Goal: Information Seeking & Learning: Learn about a topic

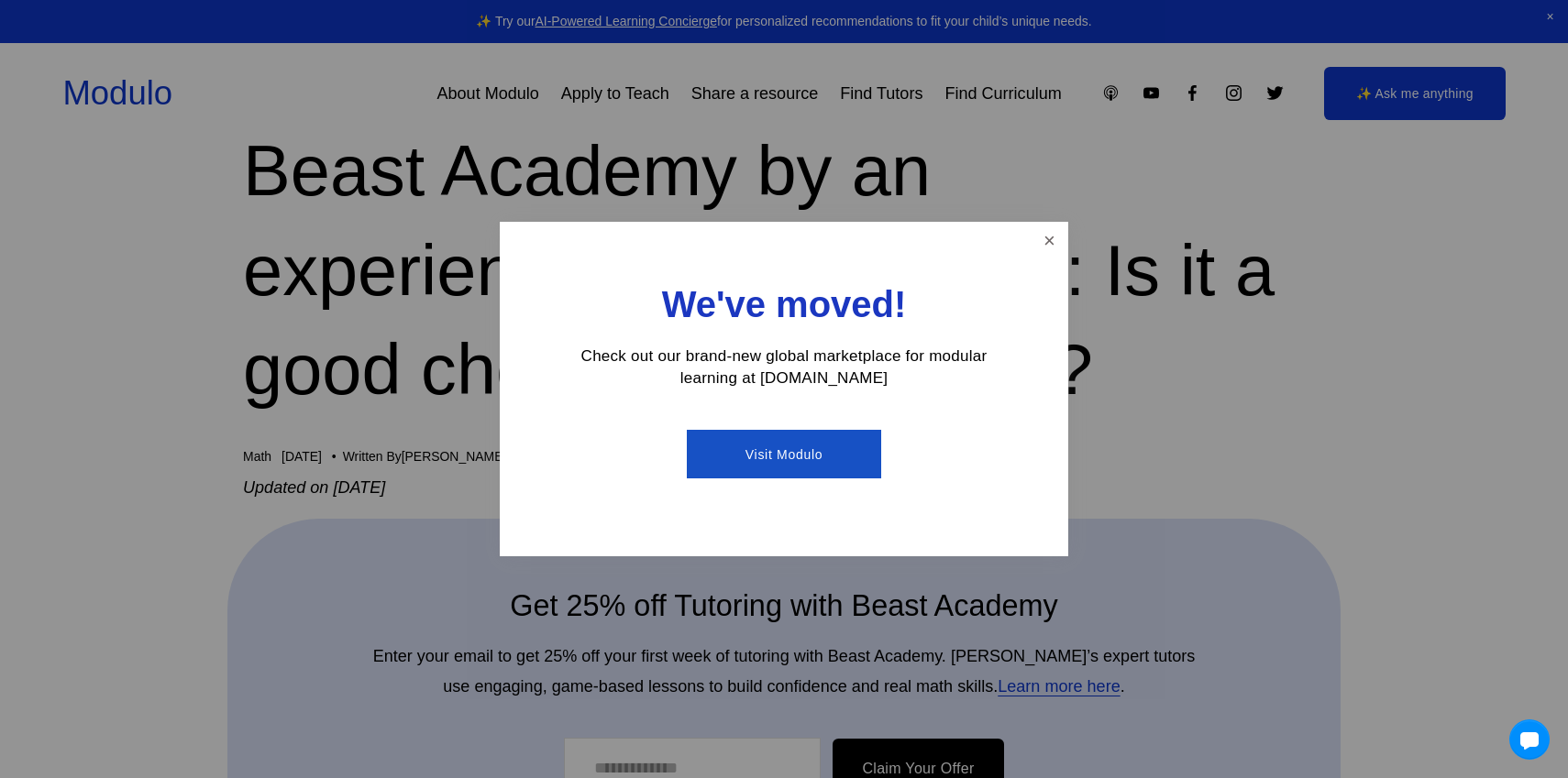
scroll to position [195, 0]
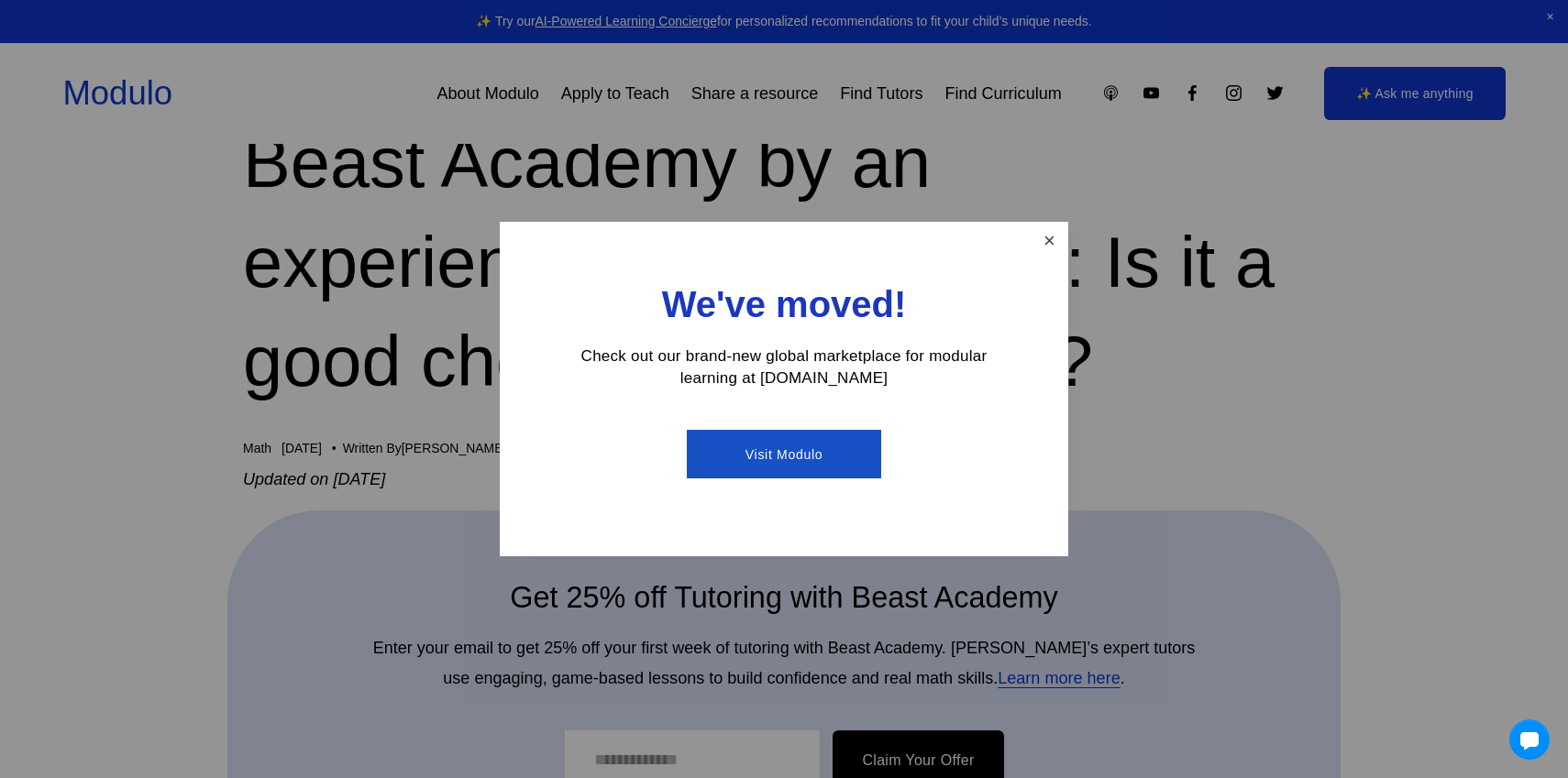
click at [1056, 242] on link "Close" at bounding box center [1049, 240] width 32 height 32
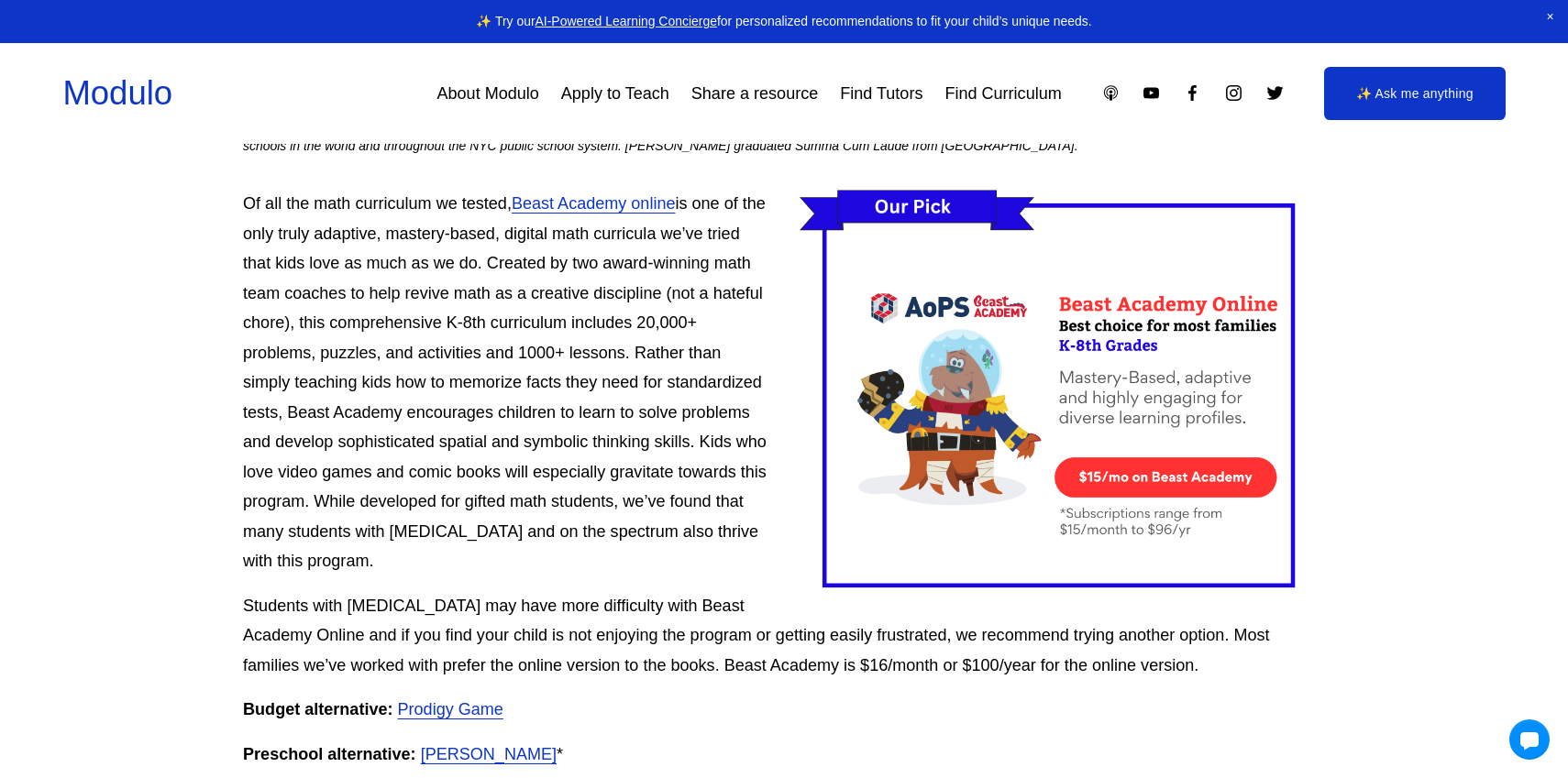
scroll to position [1292, 0]
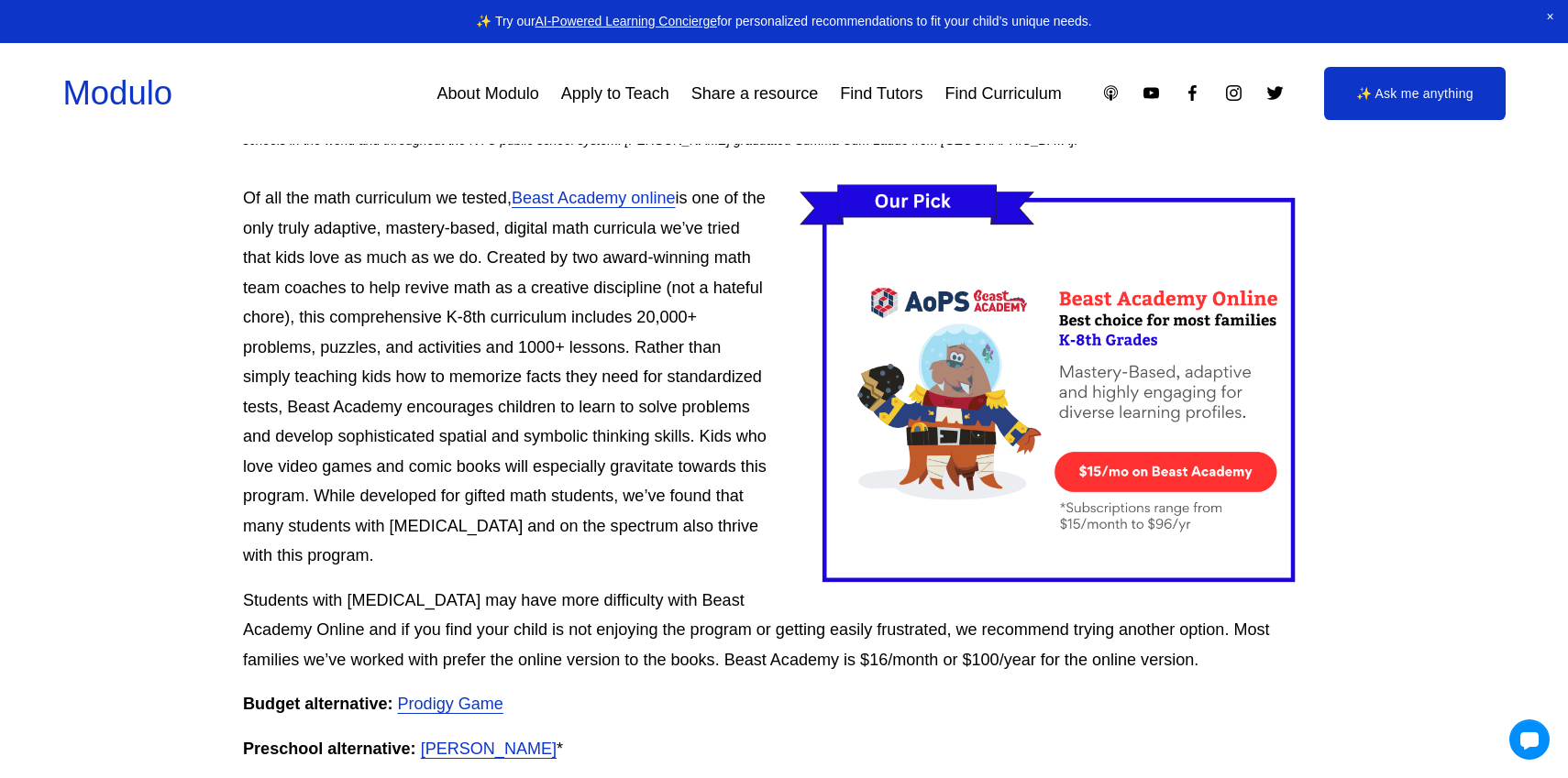
click at [531, 297] on p "Of all the math curriculum we tested, Beast Academy online is one of the only t…" at bounding box center [784, 376] width 1082 height 388
click at [536, 438] on p "Of all the math curriculum we tested, Beast Academy online is one of the only t…" at bounding box center [784, 376] width 1082 height 388
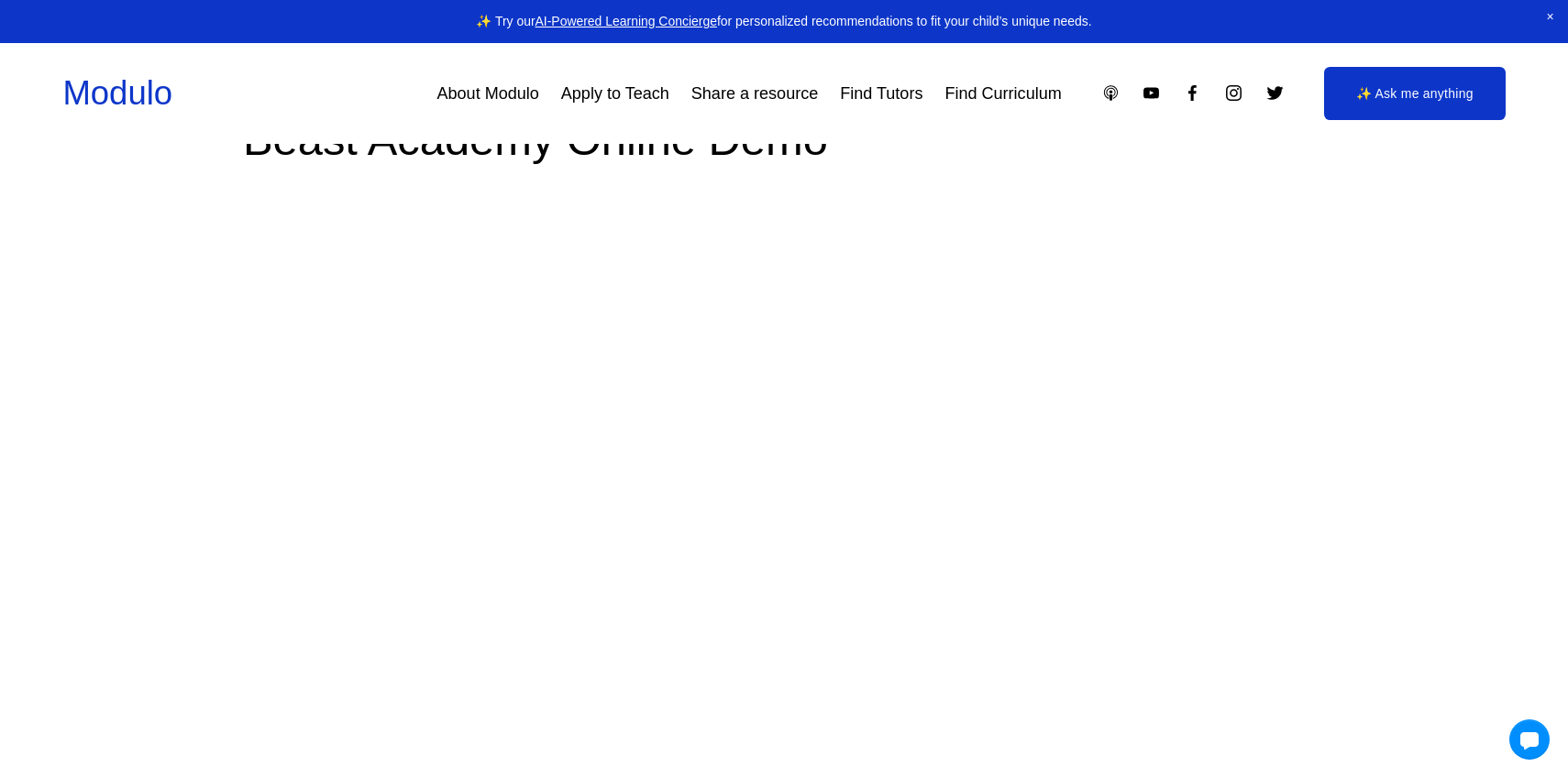
scroll to position [3336, 0]
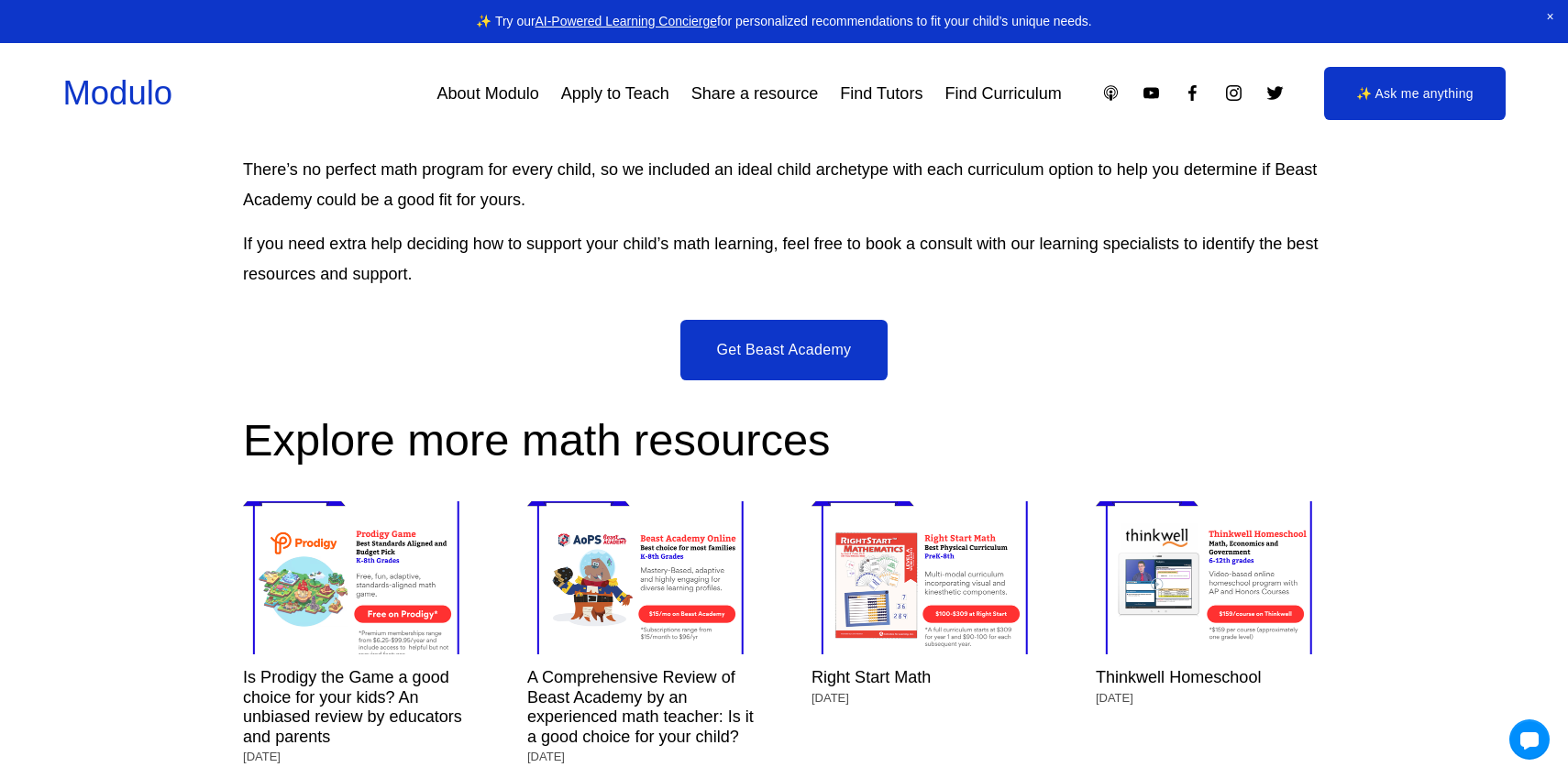
scroll to position [7884, 0]
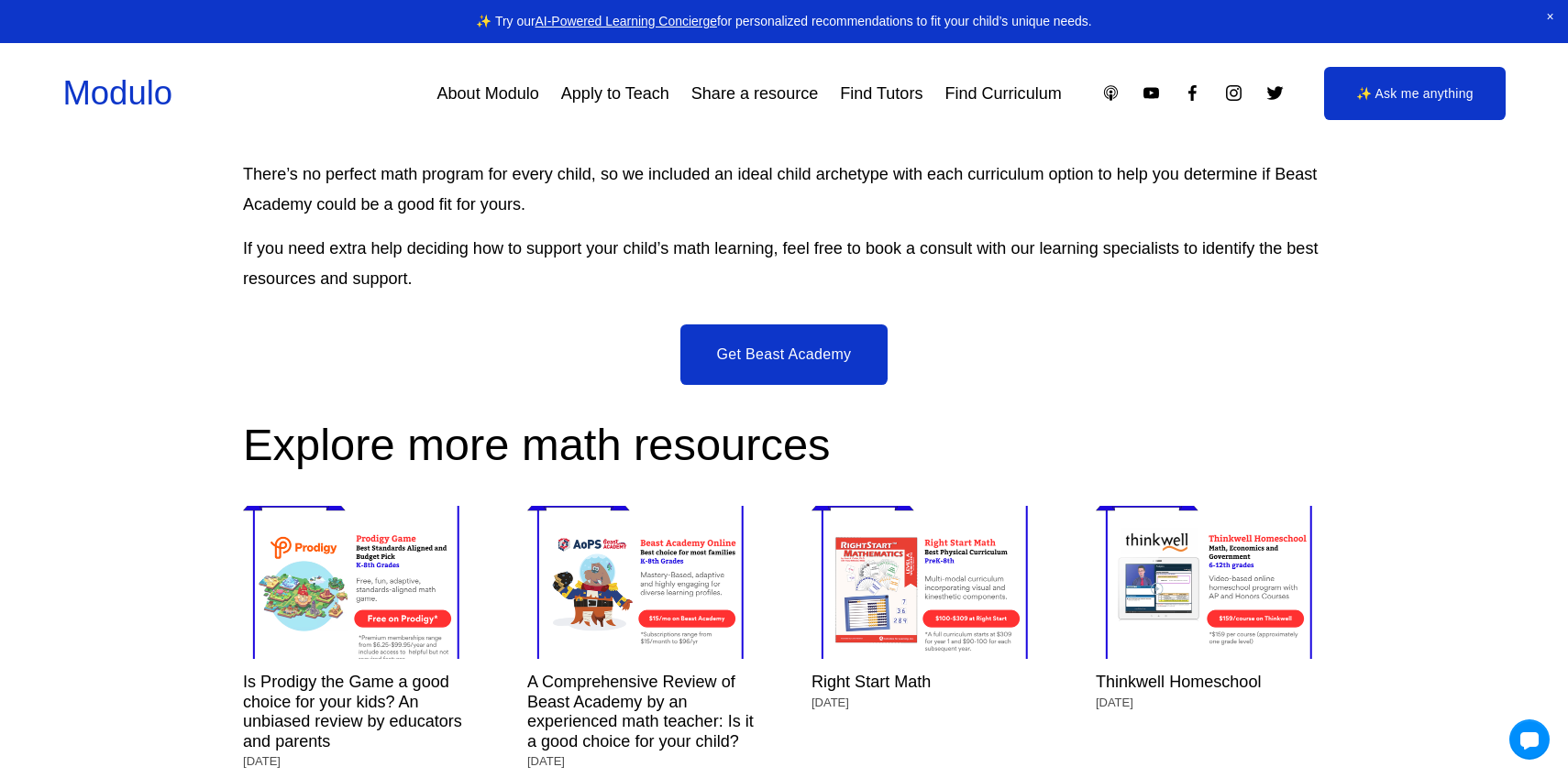
click at [792, 385] on link "Get Beast Academy" at bounding box center [784, 355] width 208 height 60
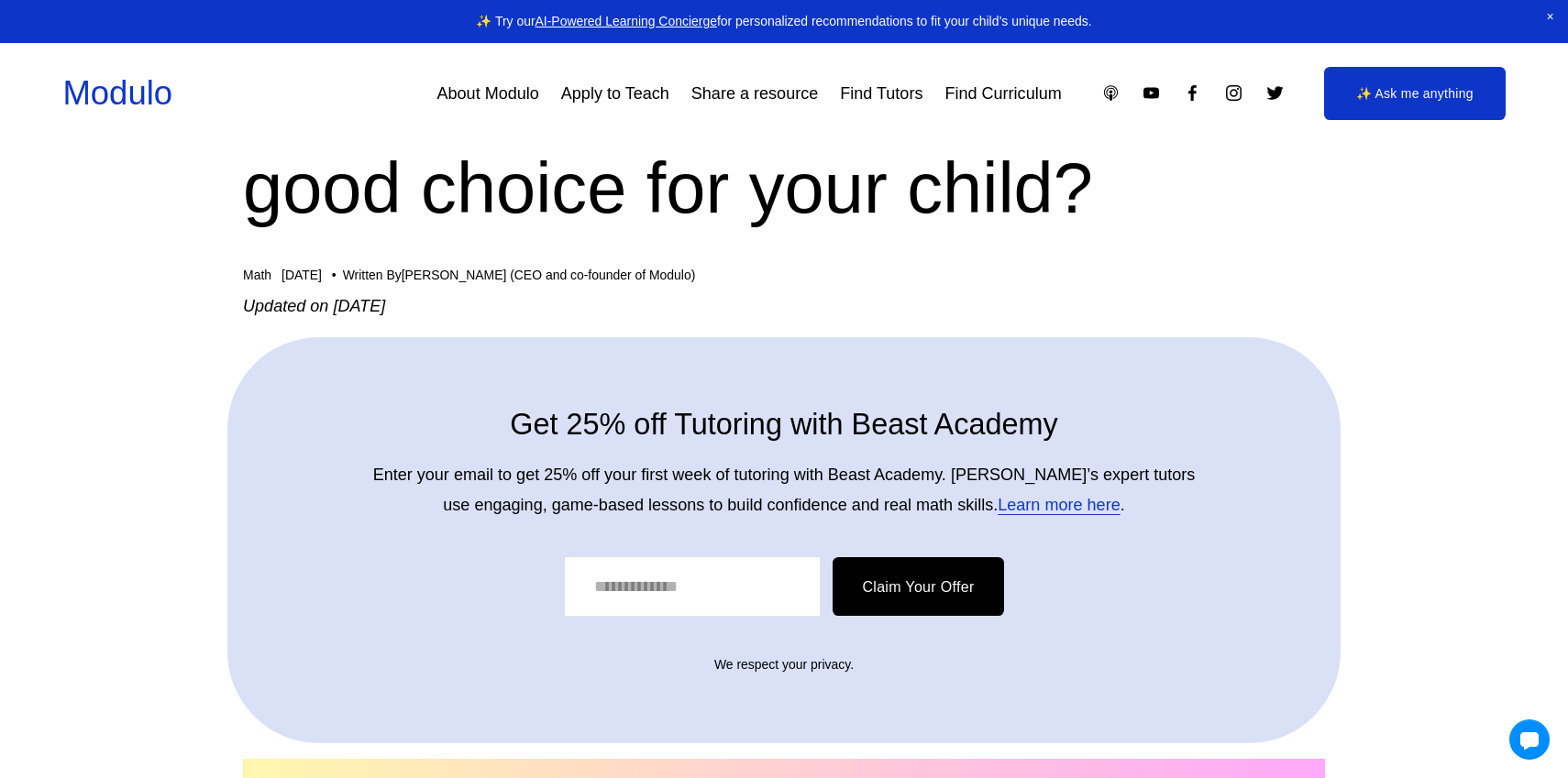
scroll to position [435, 0]
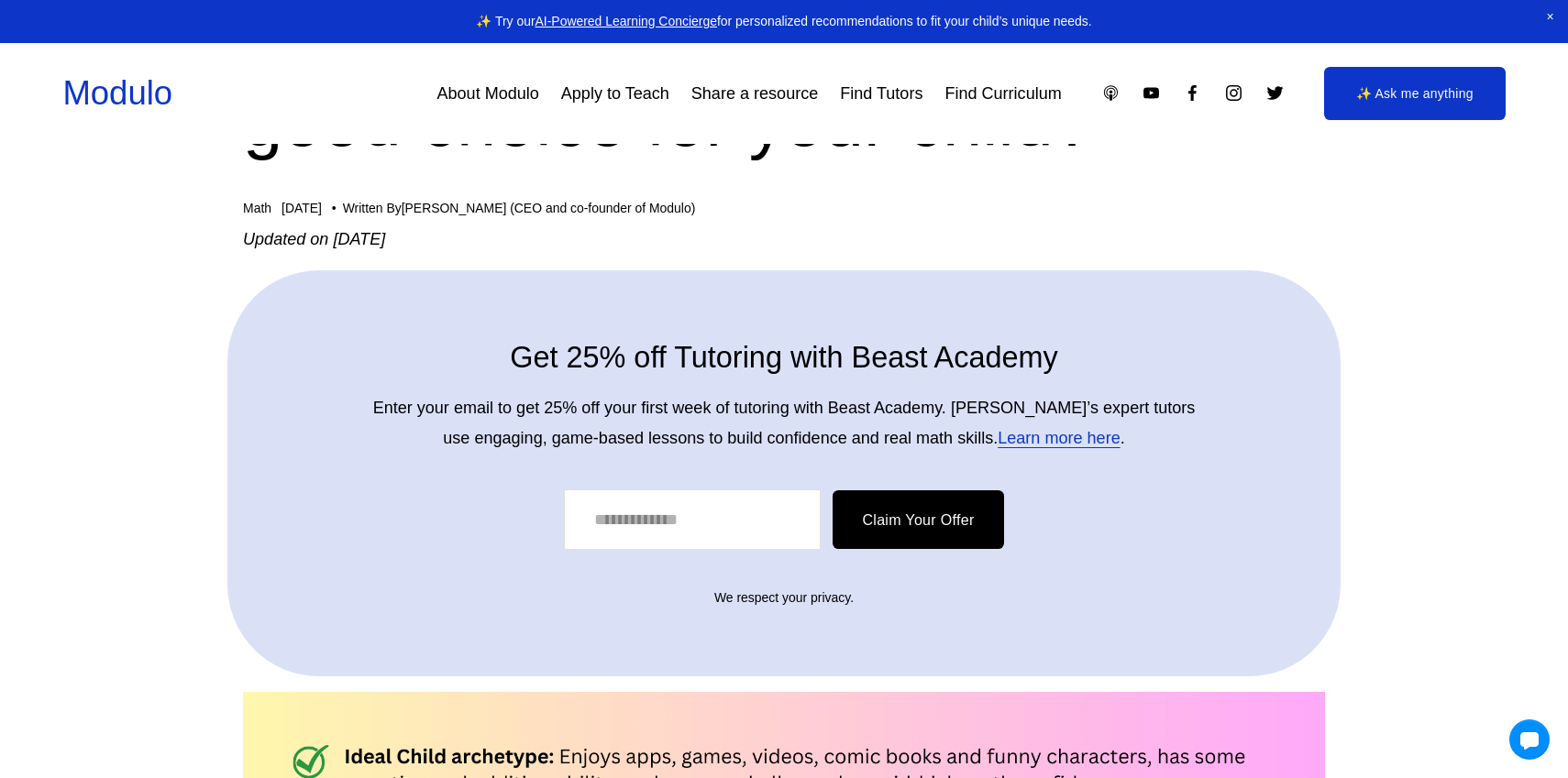
click at [761, 416] on p "Enter your email to get 25% off your first week of tutoring with Beast Academy.…" at bounding box center [784, 423] width 832 height 60
click at [727, 468] on div "Email Address Claim Your Offer" at bounding box center [784, 519] width 979 height 104
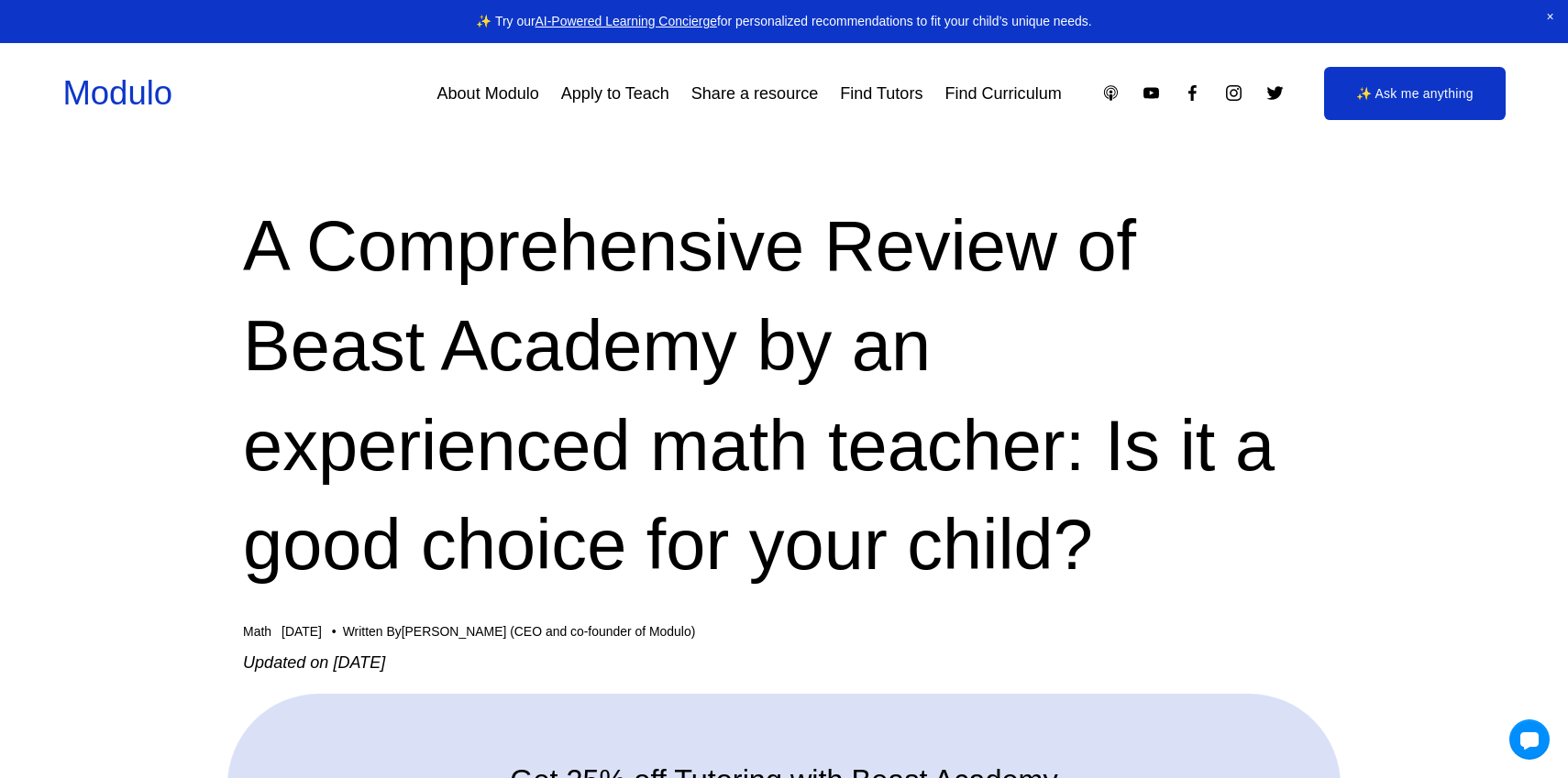
scroll to position [0, 0]
